Goal: Navigation & Orientation: Find specific page/section

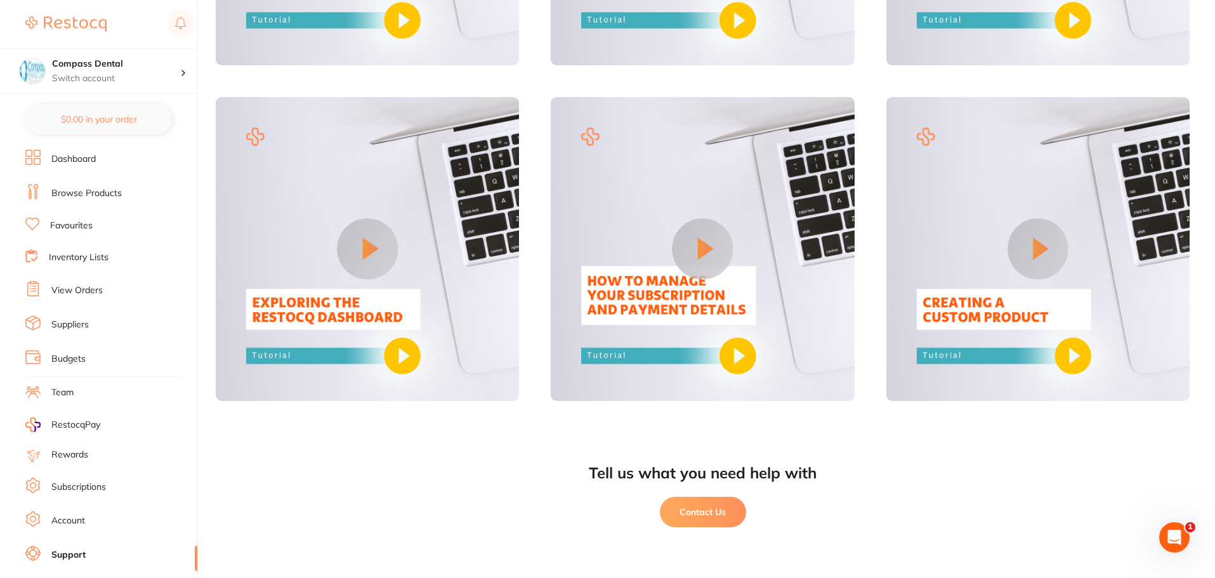
scroll to position [22, 0]
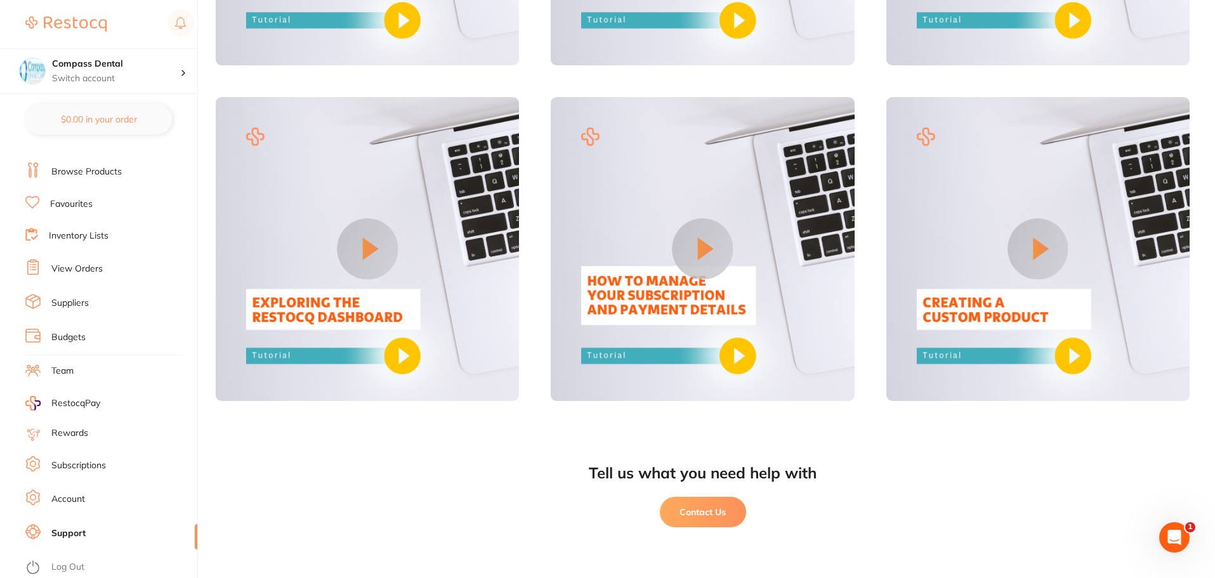
click at [68, 268] on link "View Orders" at bounding box center [76, 269] width 51 height 13
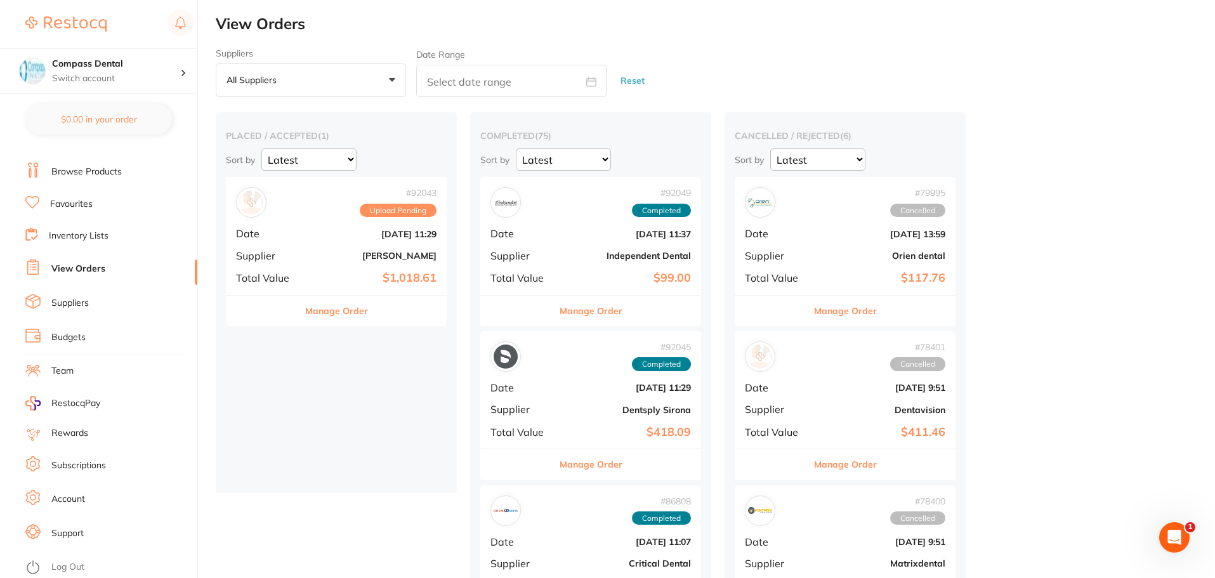
click at [67, 239] on link "Inventory Lists" at bounding box center [79, 236] width 60 height 13
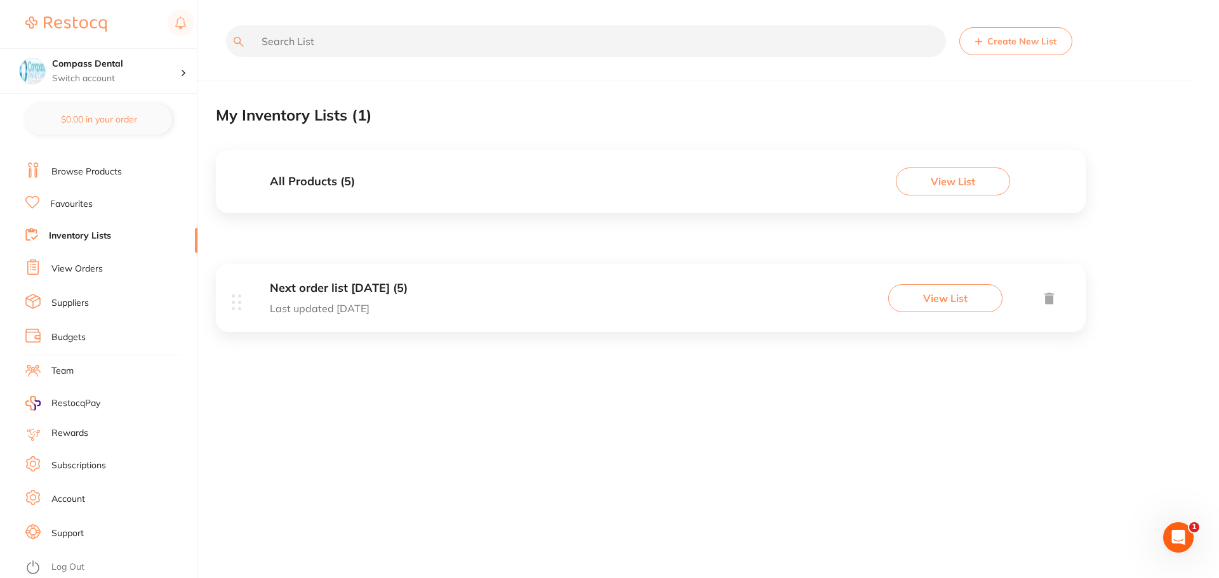
click at [82, 200] on link "Favourites" at bounding box center [71, 204] width 43 height 13
